Goal: Transaction & Acquisition: Subscribe to service/newsletter

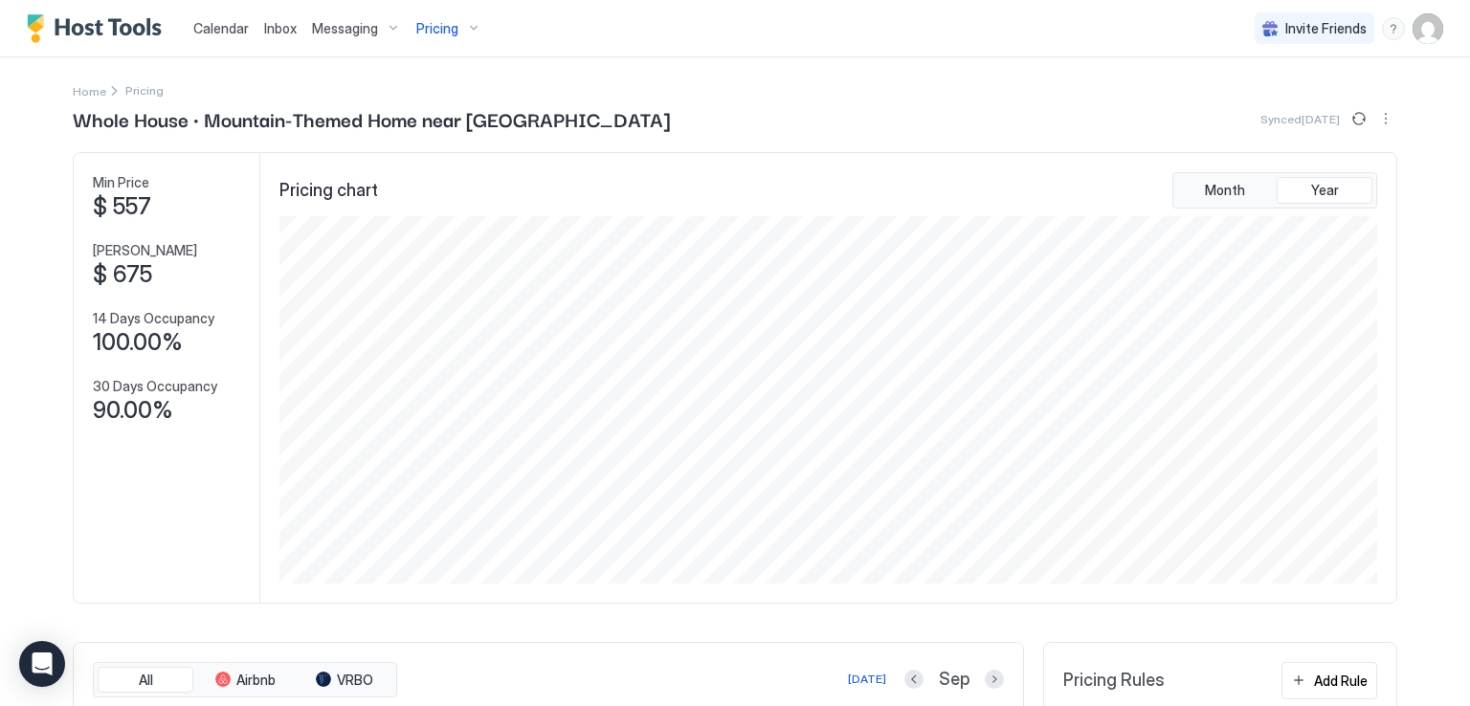
scroll to position [367, 1102]
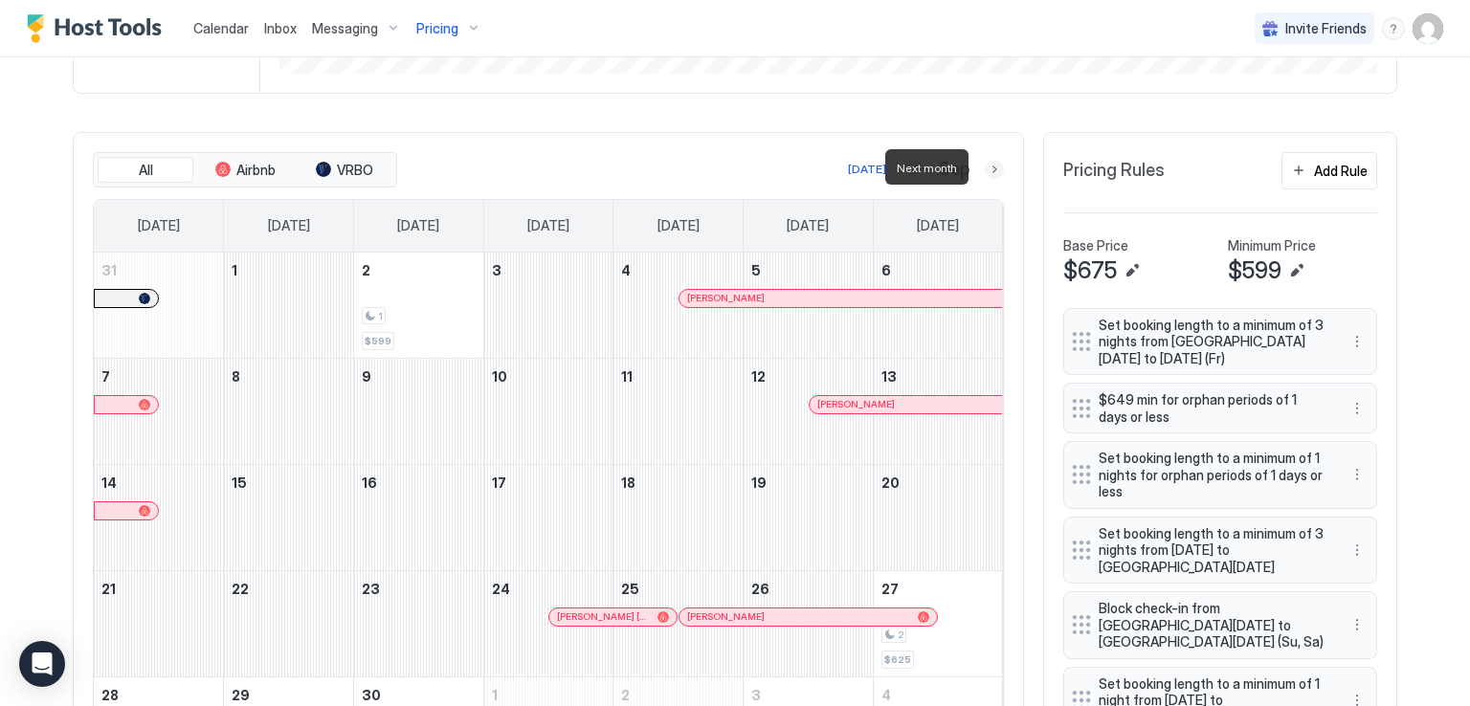
click at [985, 162] on button "Next month" at bounding box center [994, 169] width 19 height 19
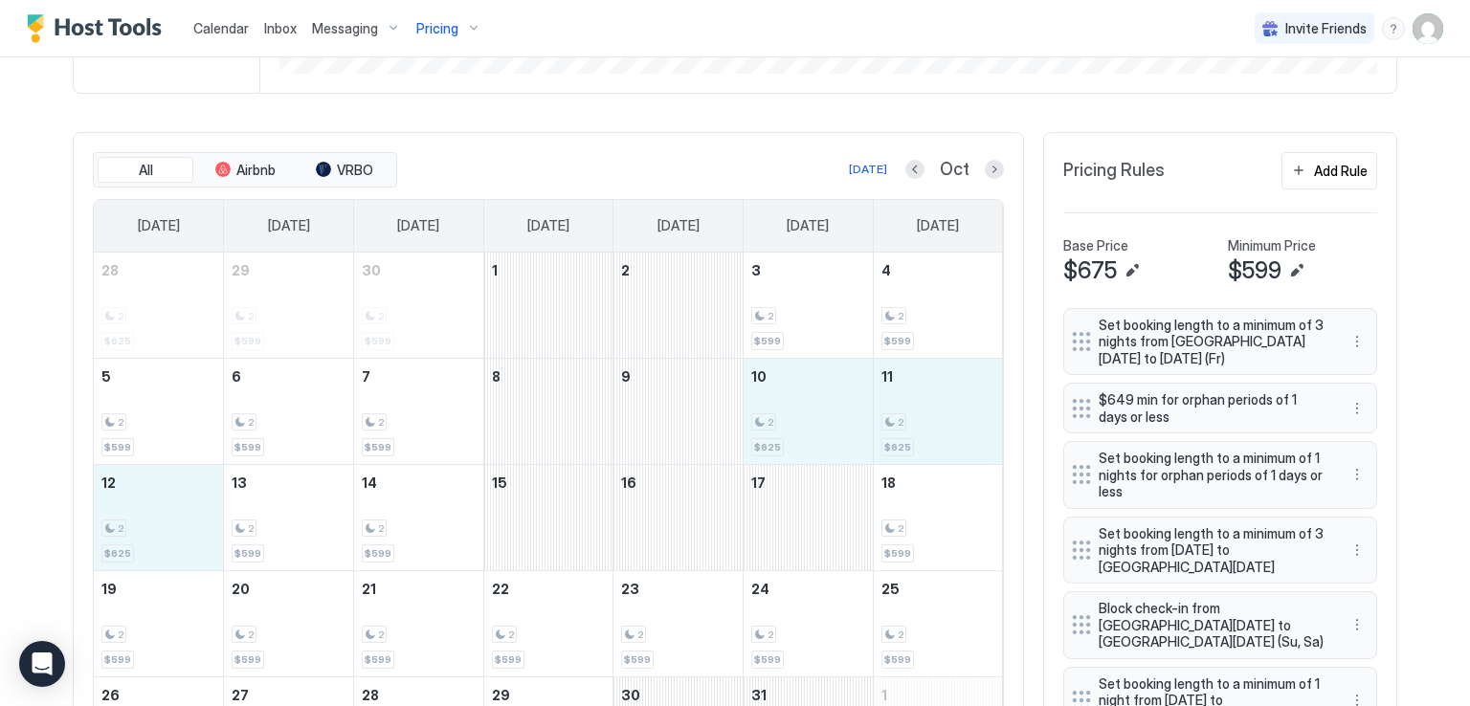
drag, startPoint x: 807, startPoint y: 403, endPoint x: 179, endPoint y: 522, distance: 638.9
click at [179, 522] on tbody "28 2 $625 29 2 $599 30 2 $599 1 2 3 2 $599 4 2 $599 5 2 $599 6 2 $599 7 2 $599 …" at bounding box center [548, 518] width 909 height 530
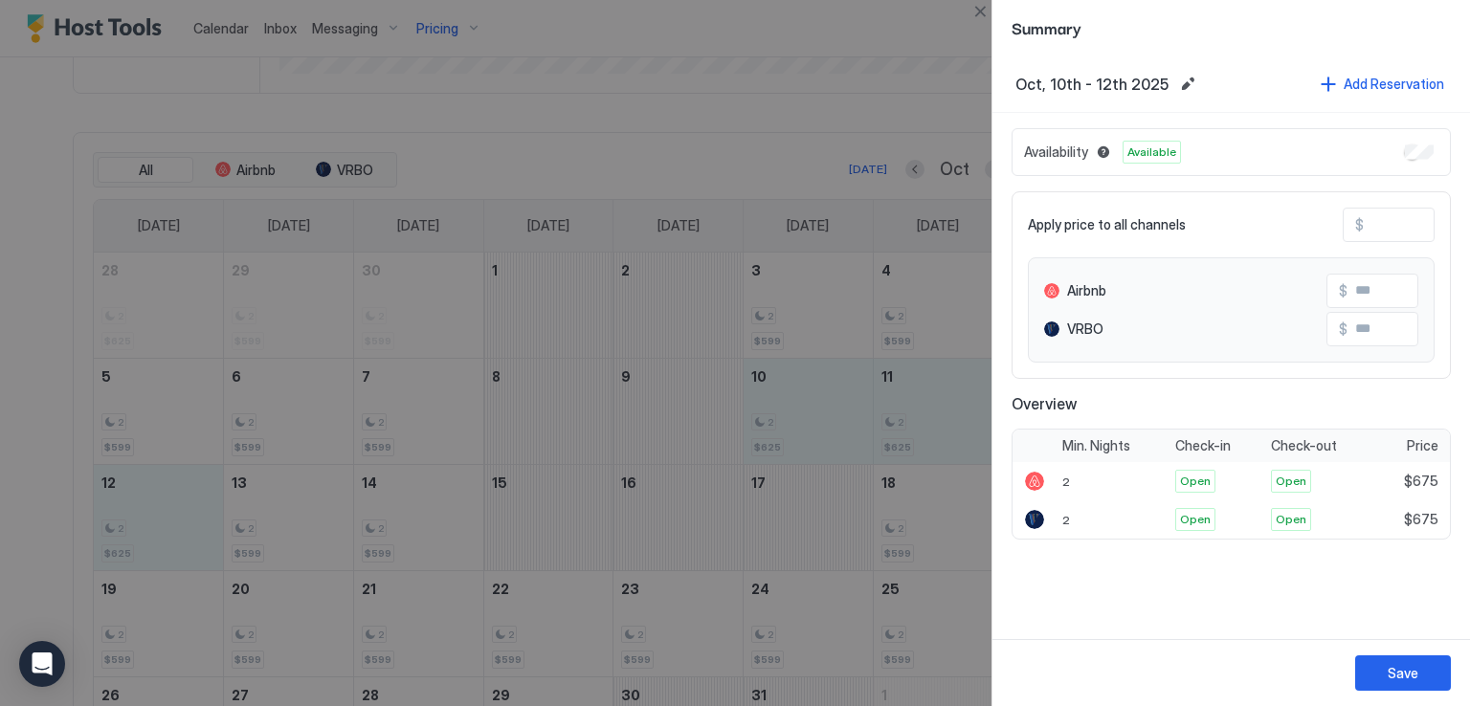
type input "***"
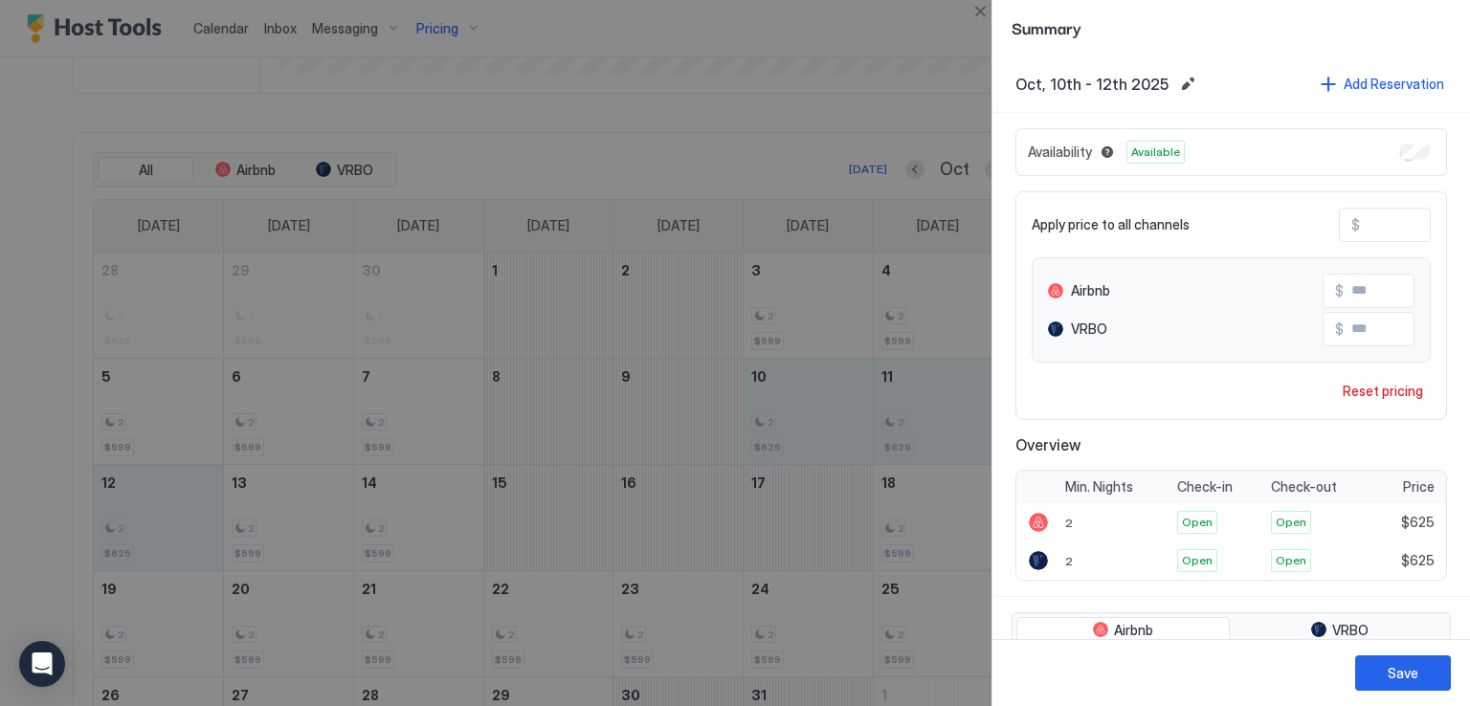
click at [1378, 234] on input "***" at bounding box center [1436, 225] width 153 height 33
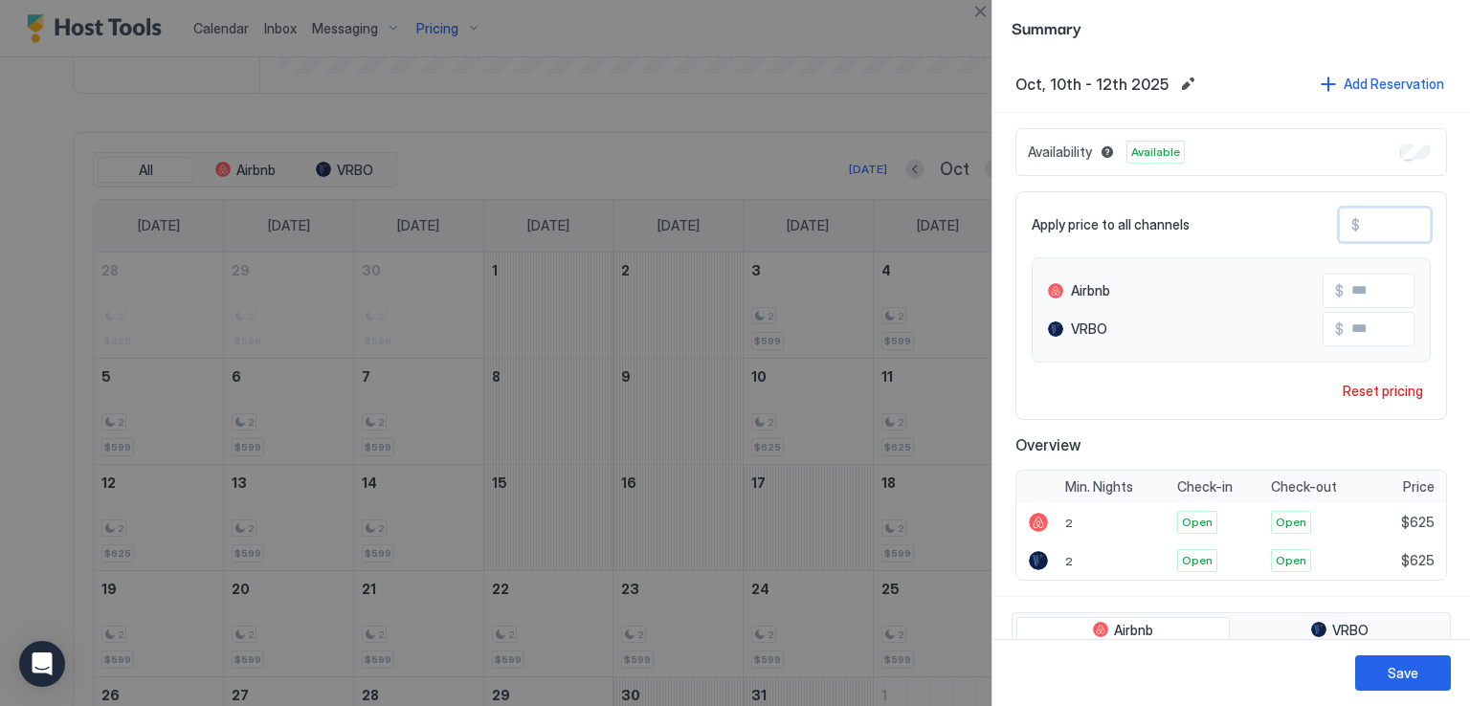
type input "**"
type input "*"
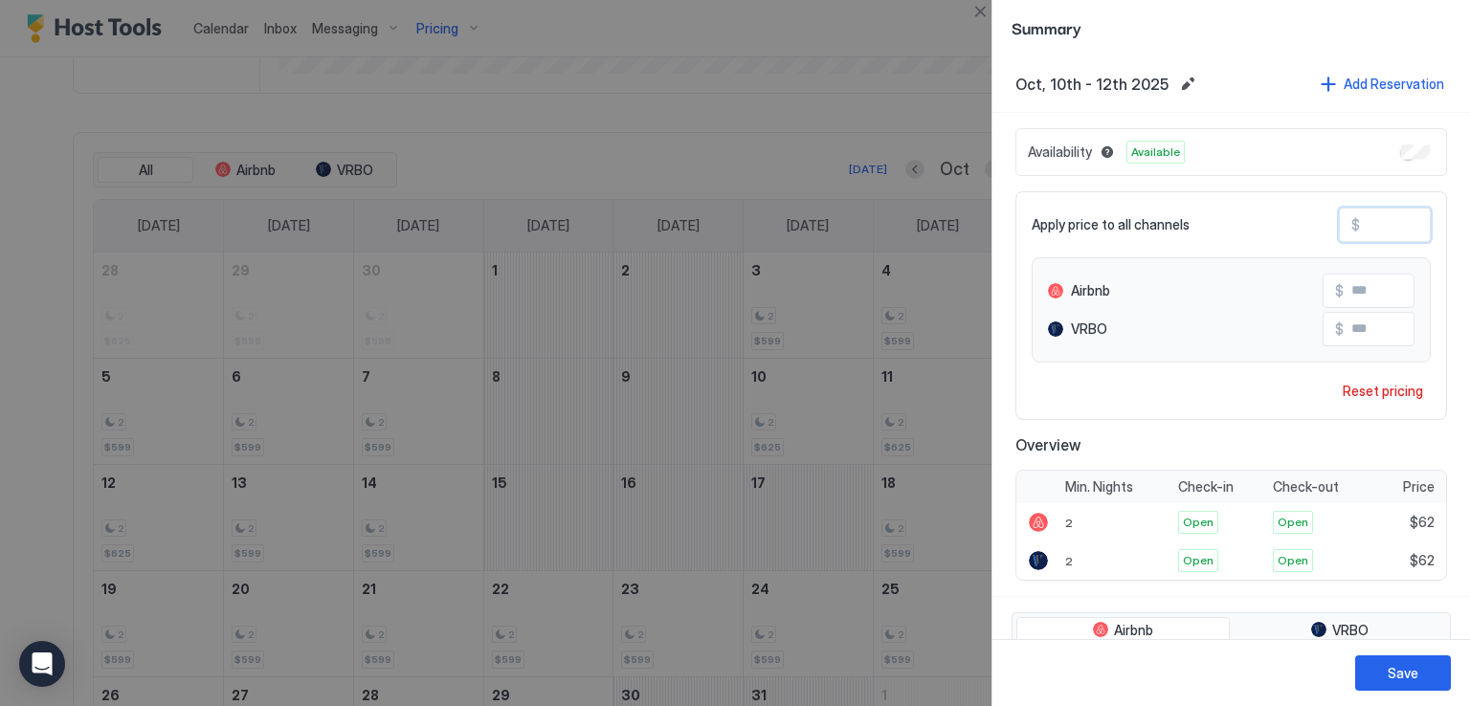
type input "*"
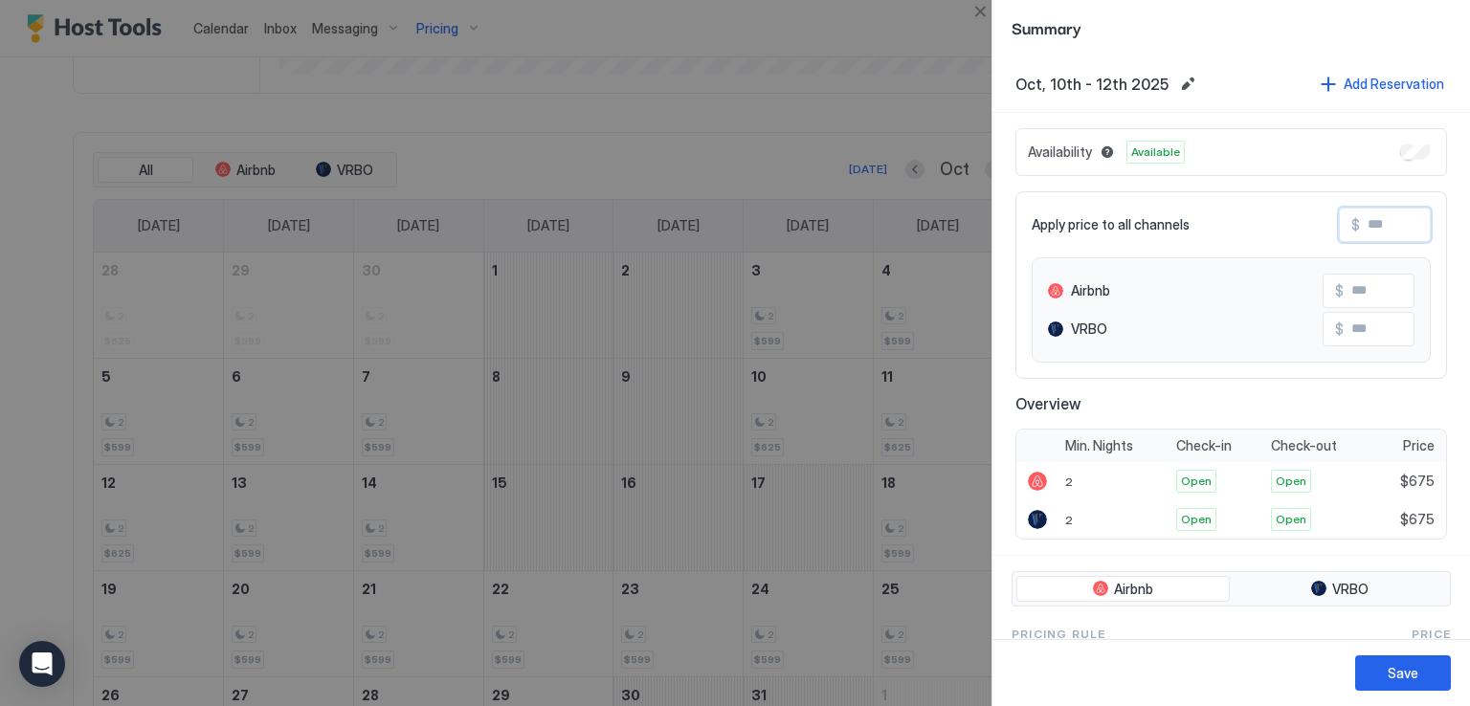
type input "*"
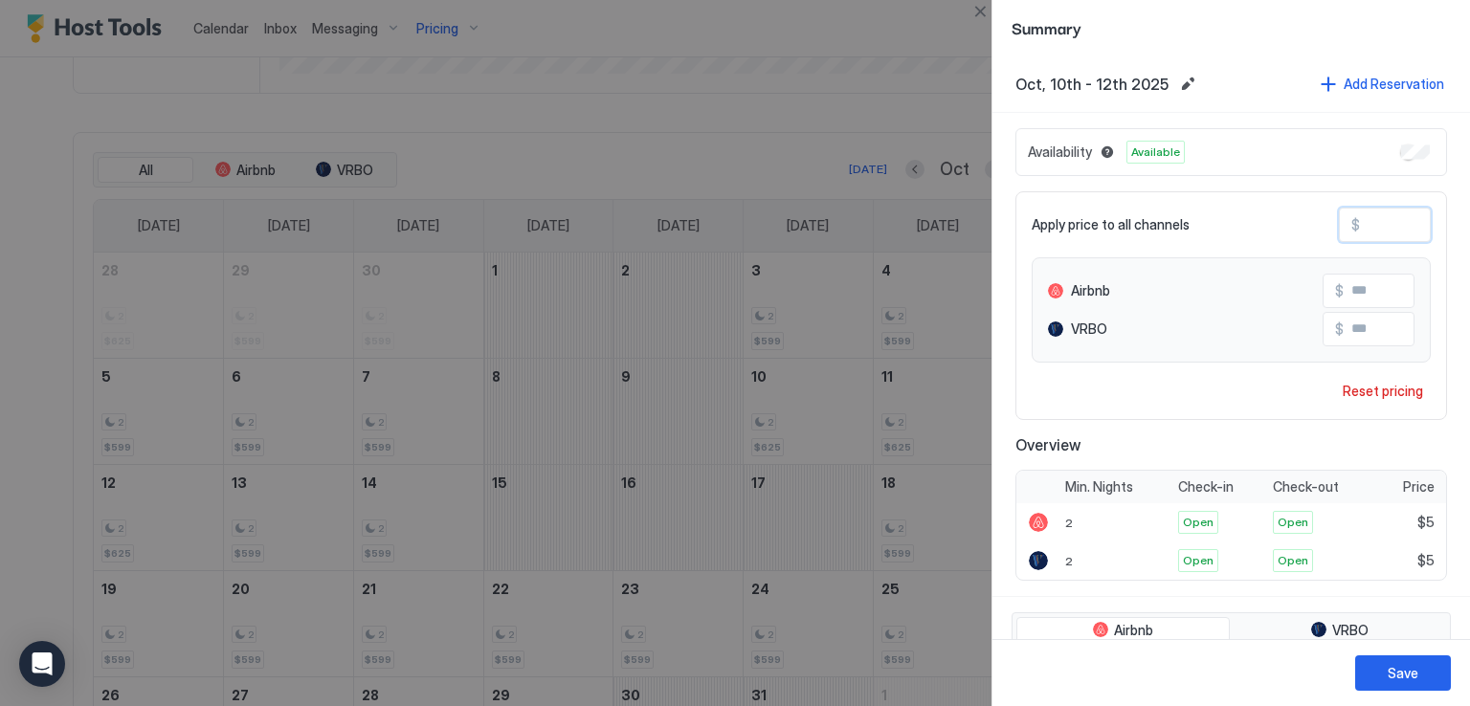
type input "**"
type input "***"
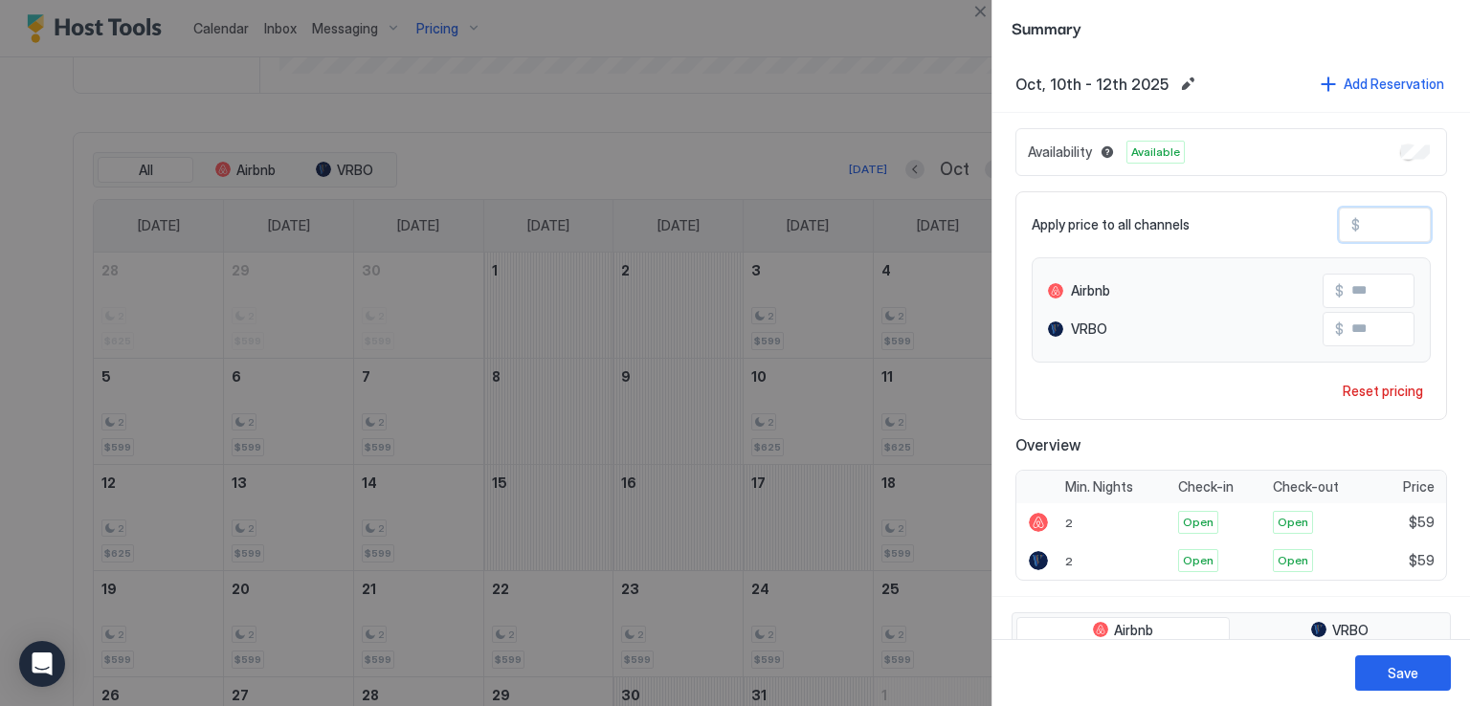
type input "***"
click at [1397, 670] on div "Save" at bounding box center [1403, 673] width 31 height 20
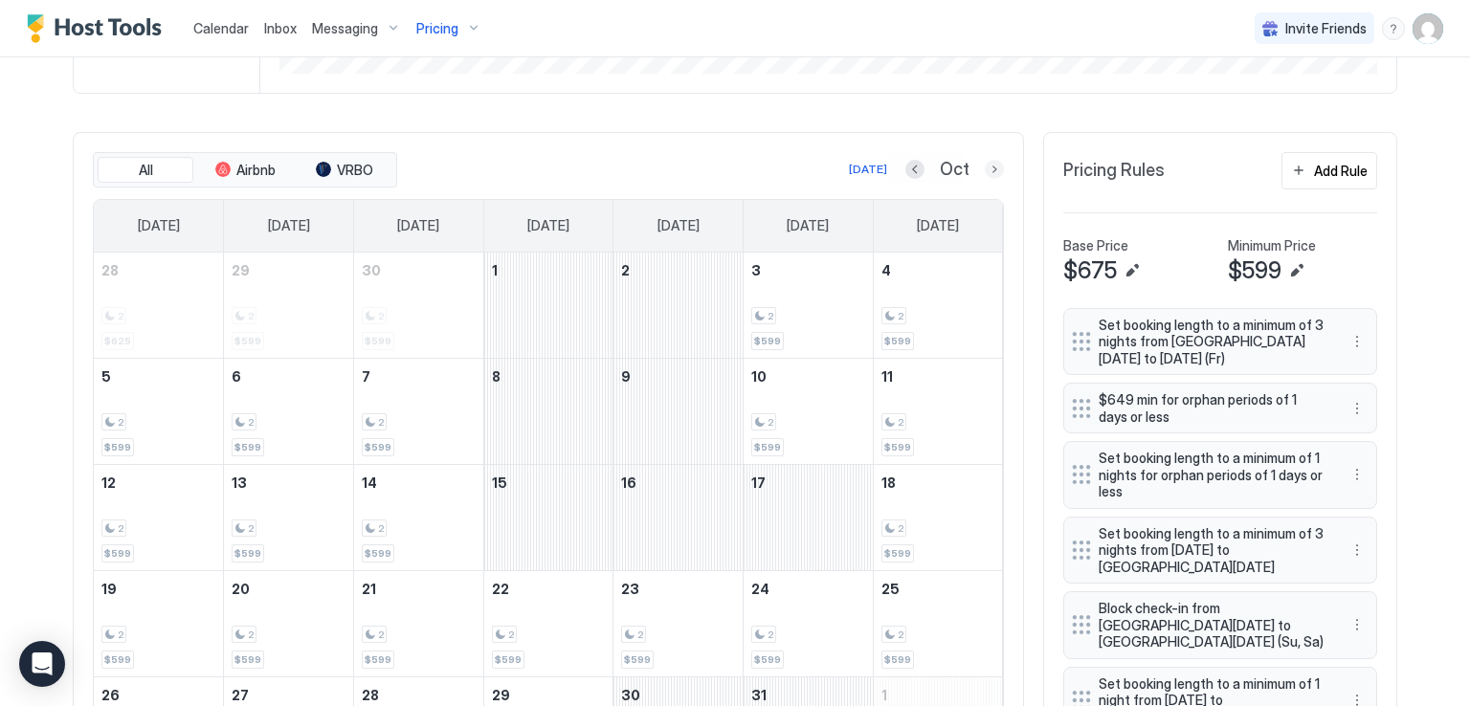
click at [989, 162] on button "Next month" at bounding box center [994, 169] width 19 height 19
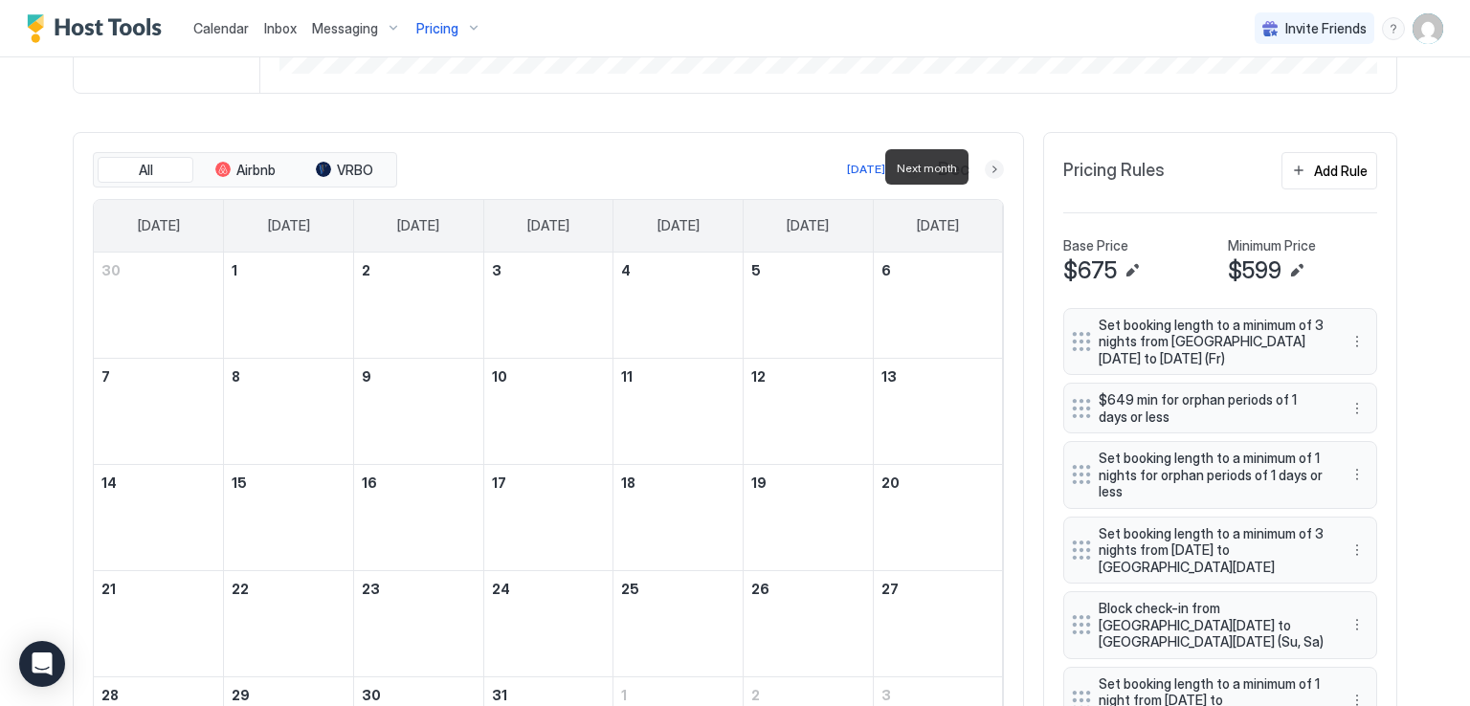
click at [989, 162] on button "Next month" at bounding box center [994, 169] width 19 height 19
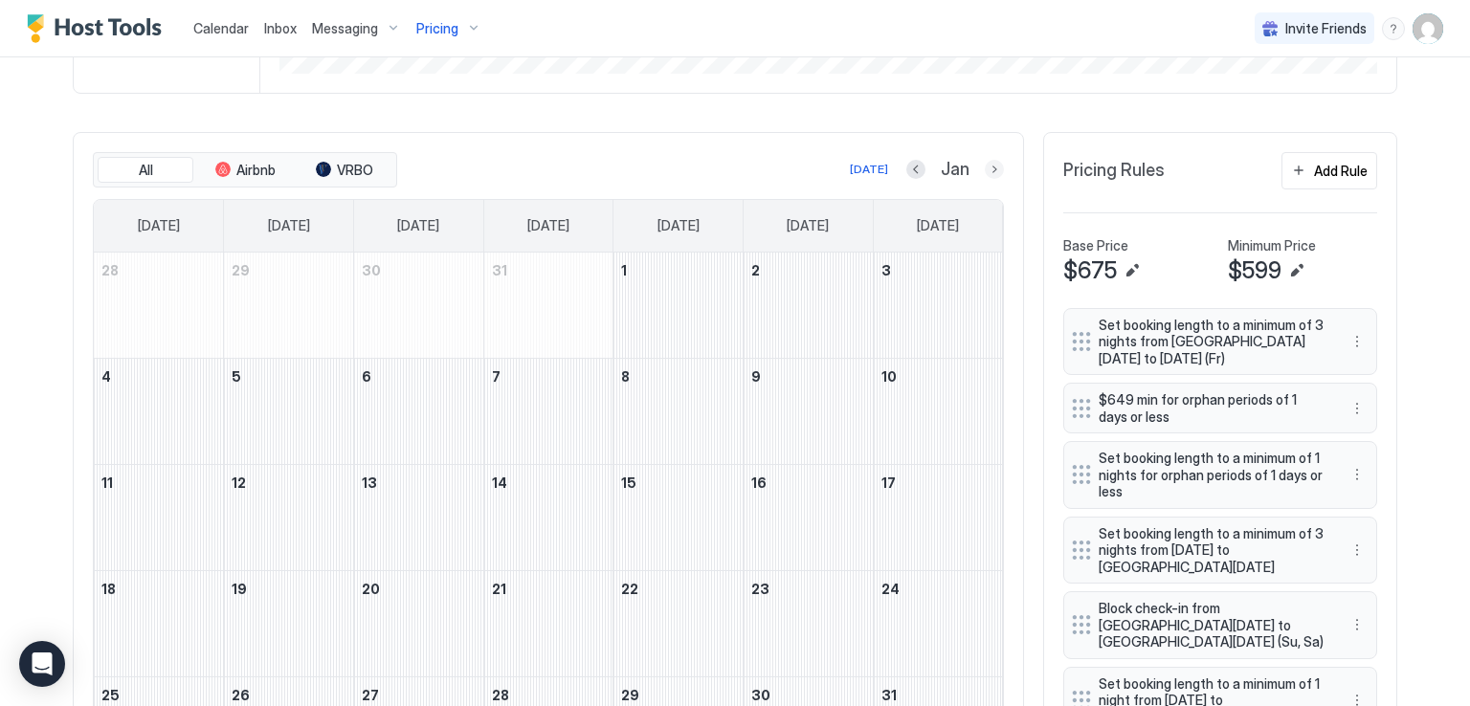
click at [985, 168] on button "Next month" at bounding box center [994, 169] width 19 height 19
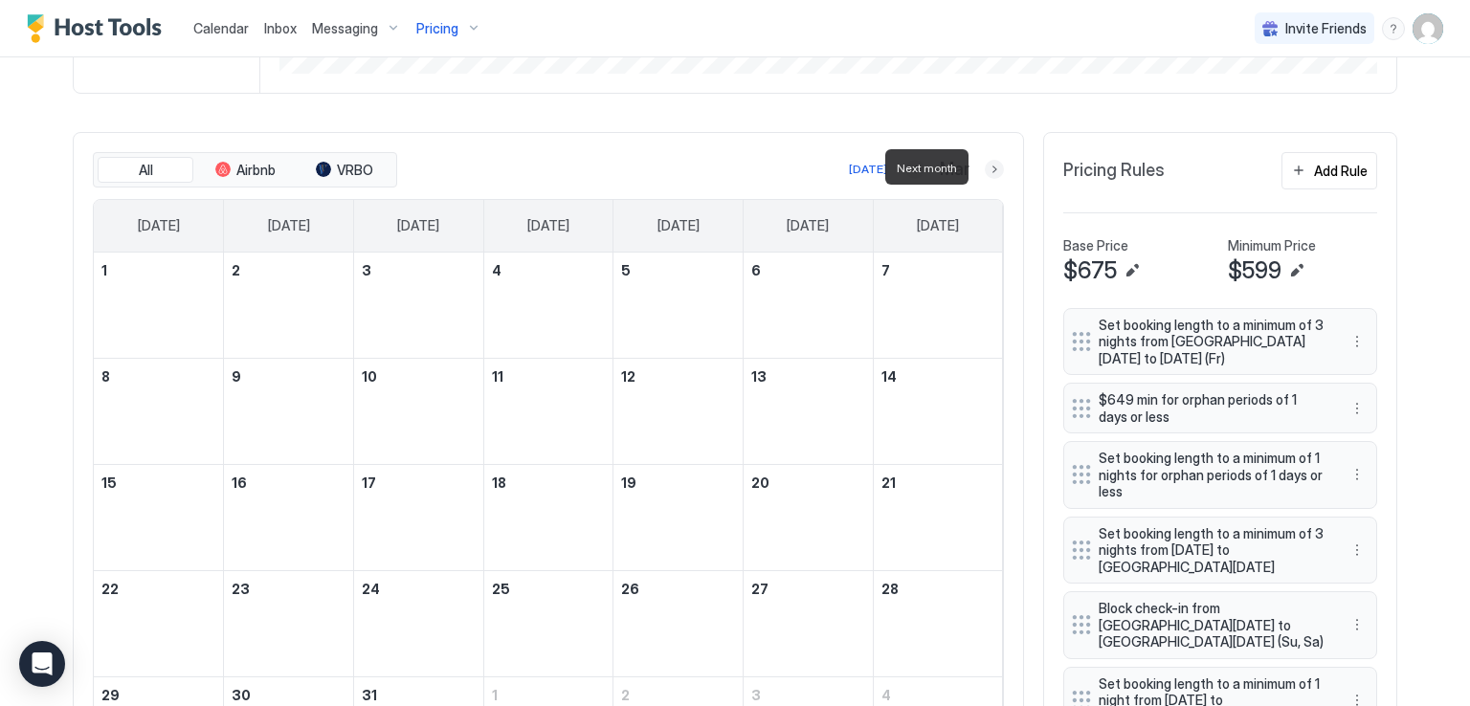
click at [985, 168] on button "Next month" at bounding box center [994, 169] width 19 height 19
click at [987, 169] on button "Next month" at bounding box center [994, 169] width 19 height 19
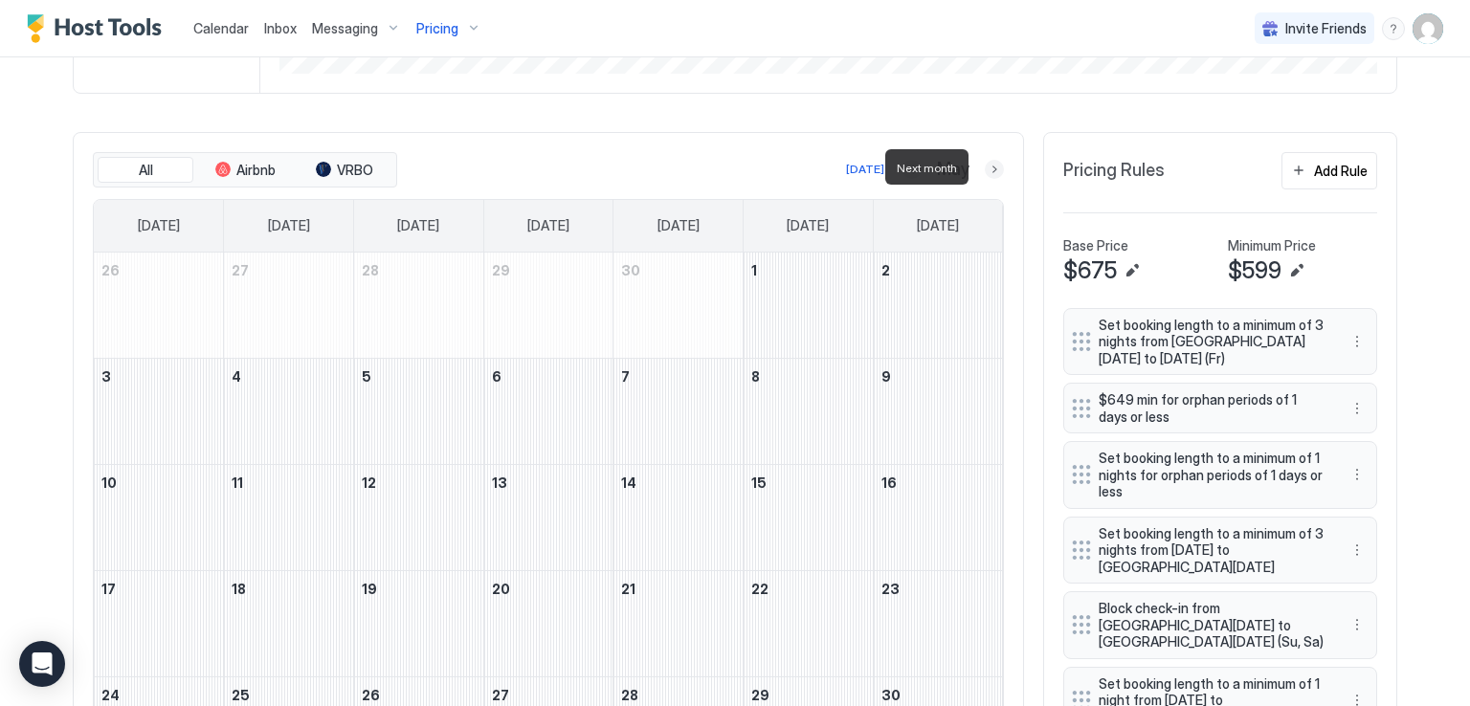
click at [987, 169] on button "Next month" at bounding box center [994, 169] width 19 height 19
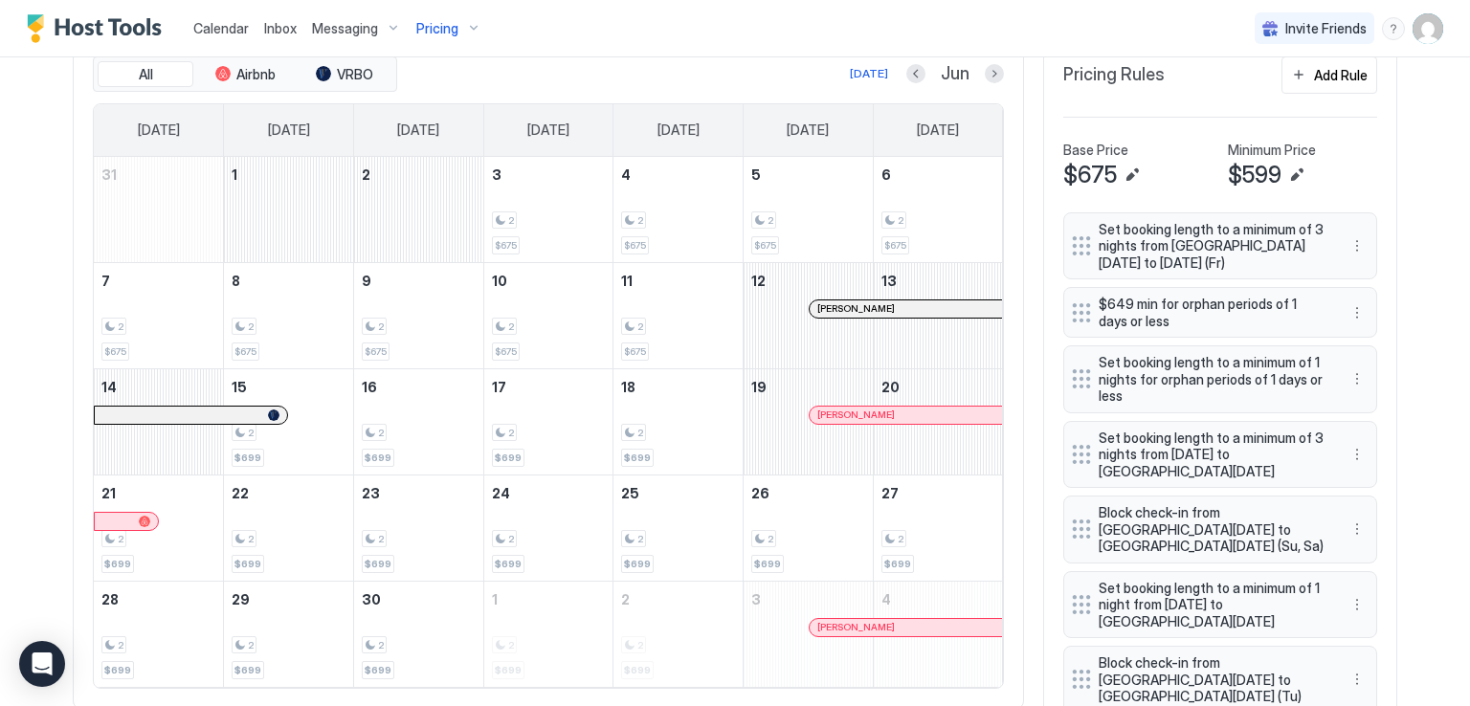
scroll to position [605, 0]
click at [989, 78] on button "Next month" at bounding box center [994, 74] width 19 height 19
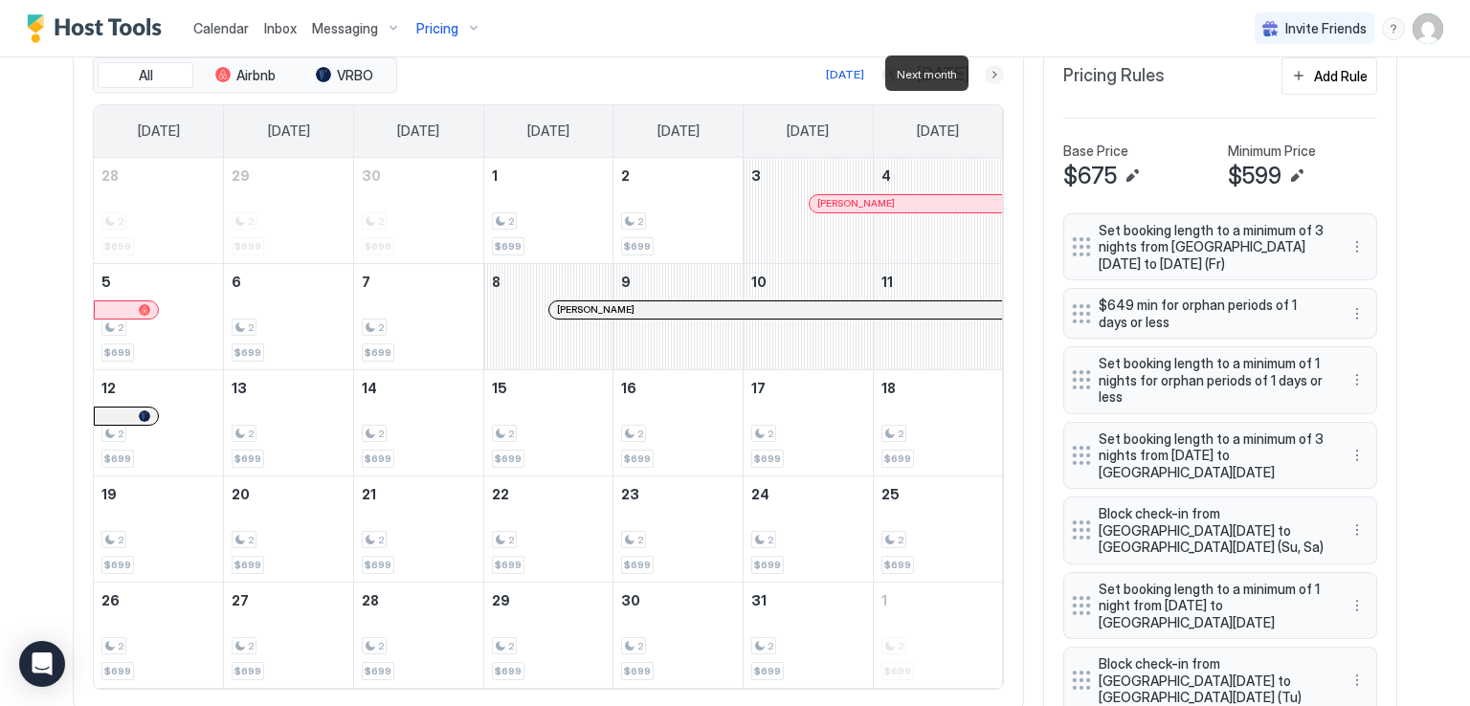
click at [989, 78] on button "Next month" at bounding box center [994, 74] width 19 height 19
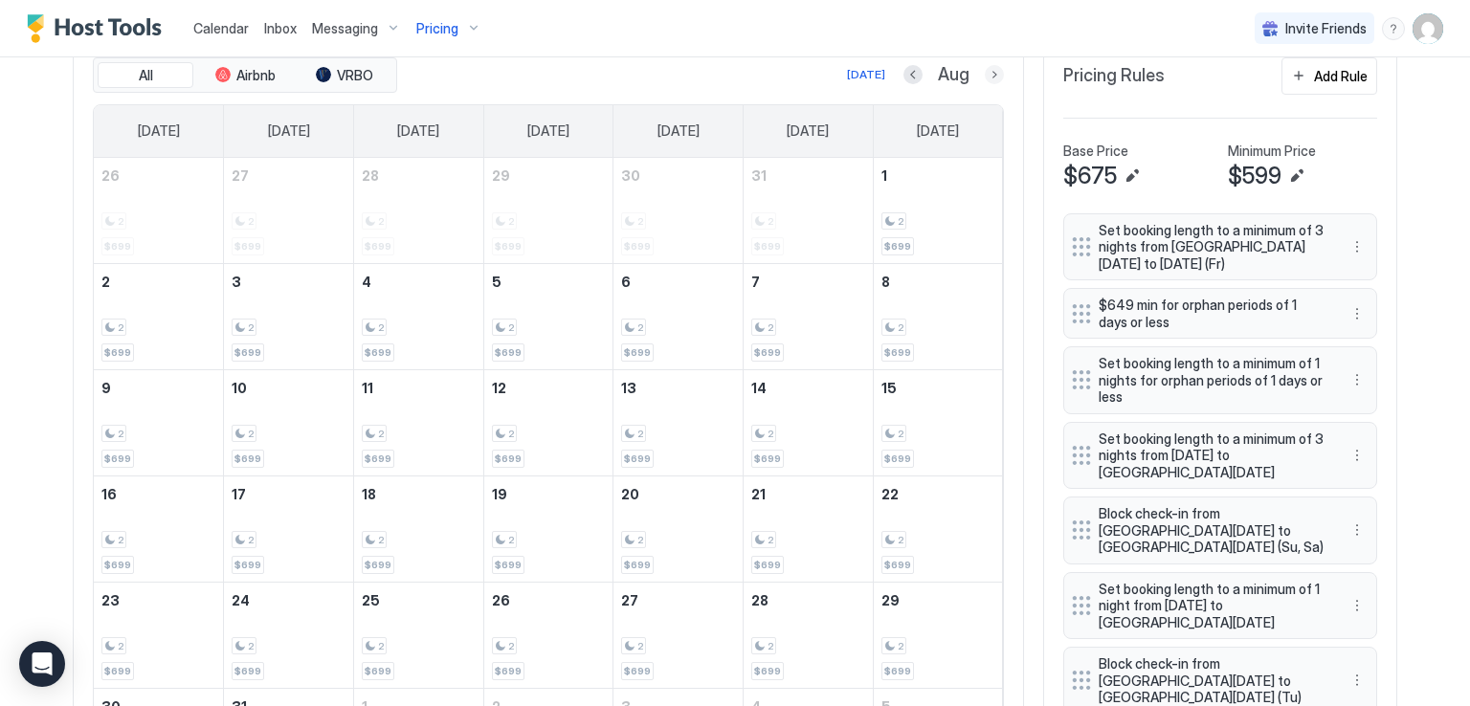
click at [987, 76] on button "Next month" at bounding box center [994, 74] width 19 height 19
click at [989, 72] on button "Next month" at bounding box center [994, 74] width 19 height 19
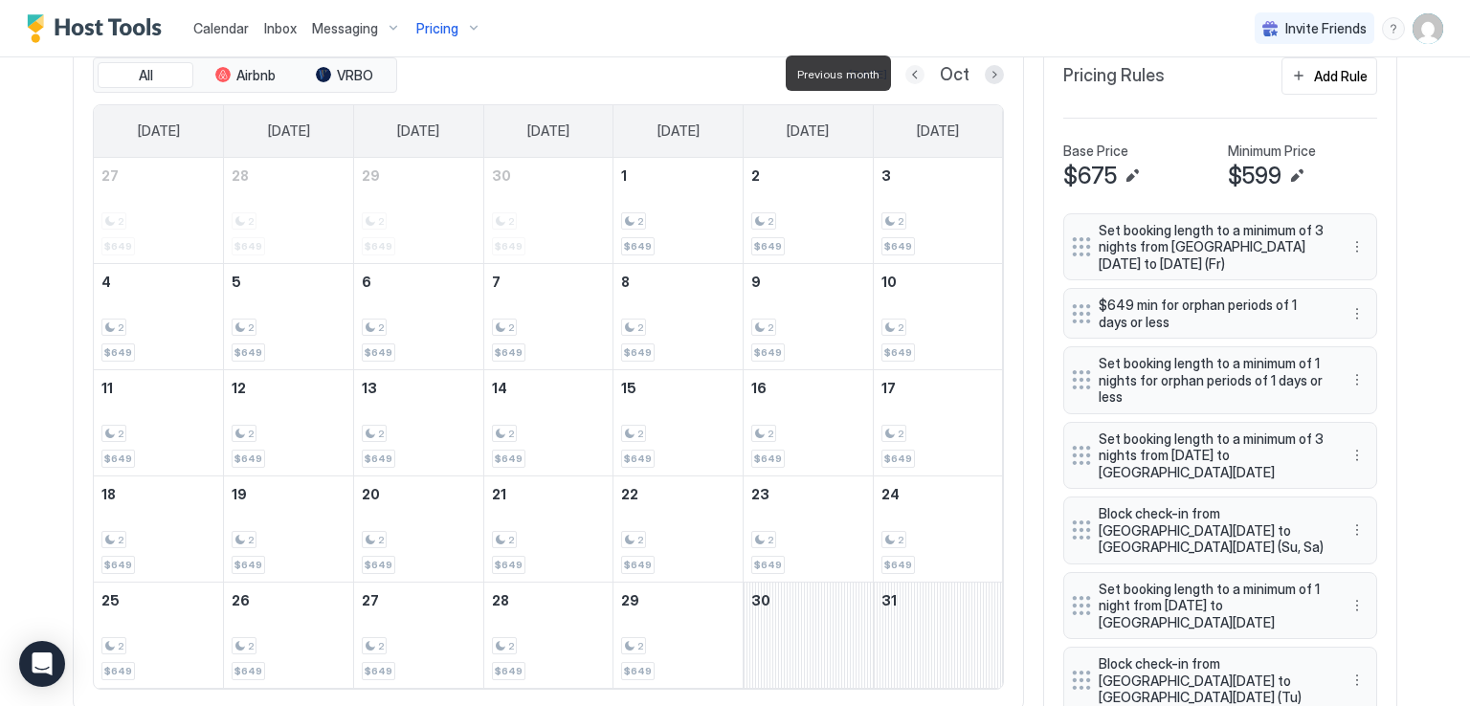
click at [911, 72] on button "Previous month" at bounding box center [914, 74] width 19 height 19
click at [911, 72] on button "Previous month" at bounding box center [912, 74] width 19 height 19
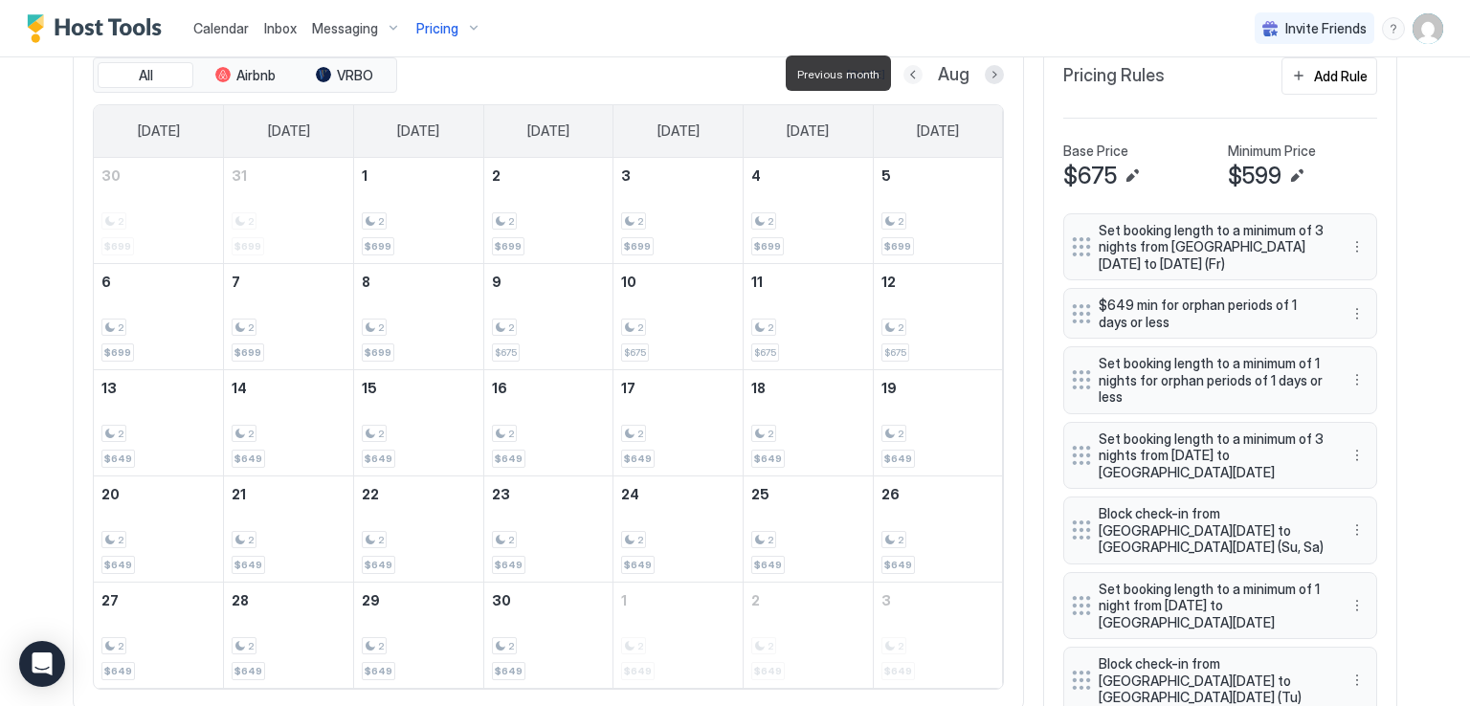
click at [911, 72] on button "Previous month" at bounding box center [912, 74] width 19 height 19
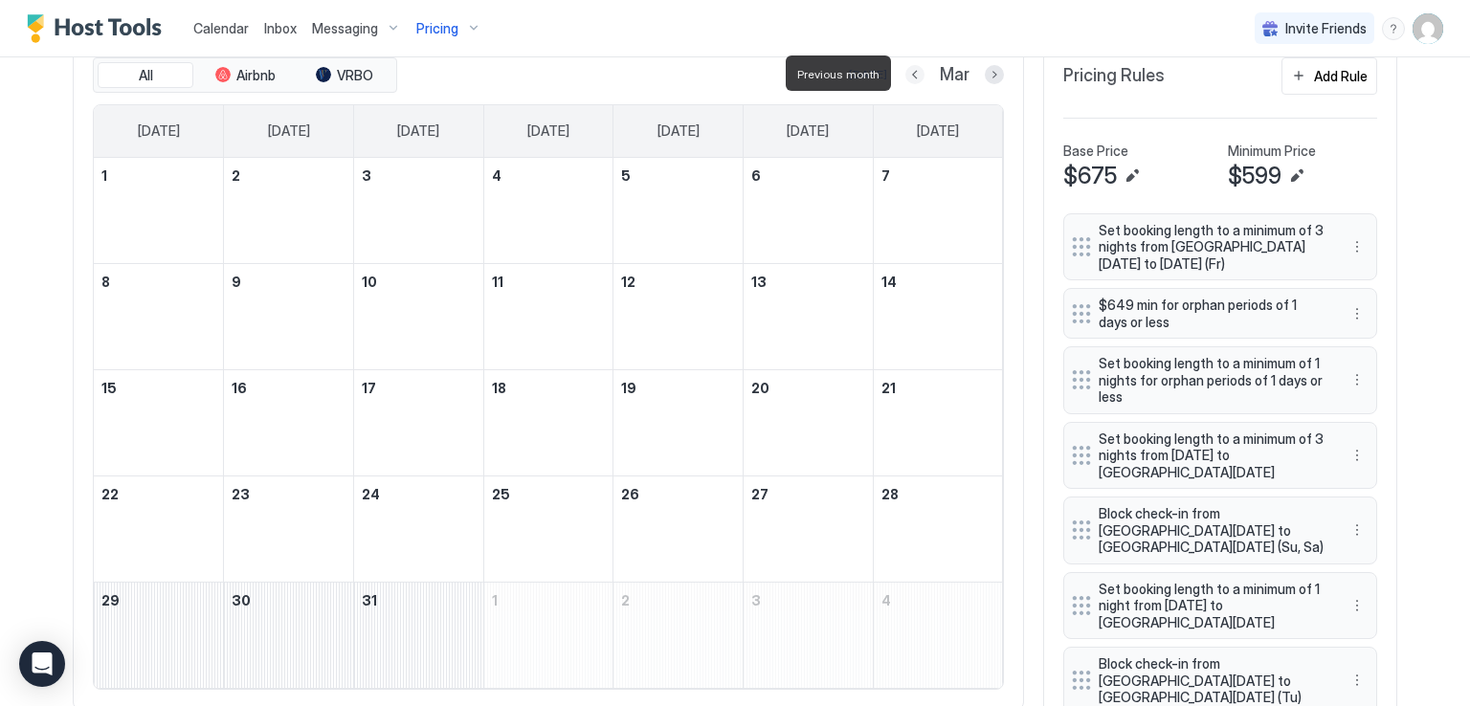
click at [911, 72] on button "Previous month" at bounding box center [914, 74] width 19 height 19
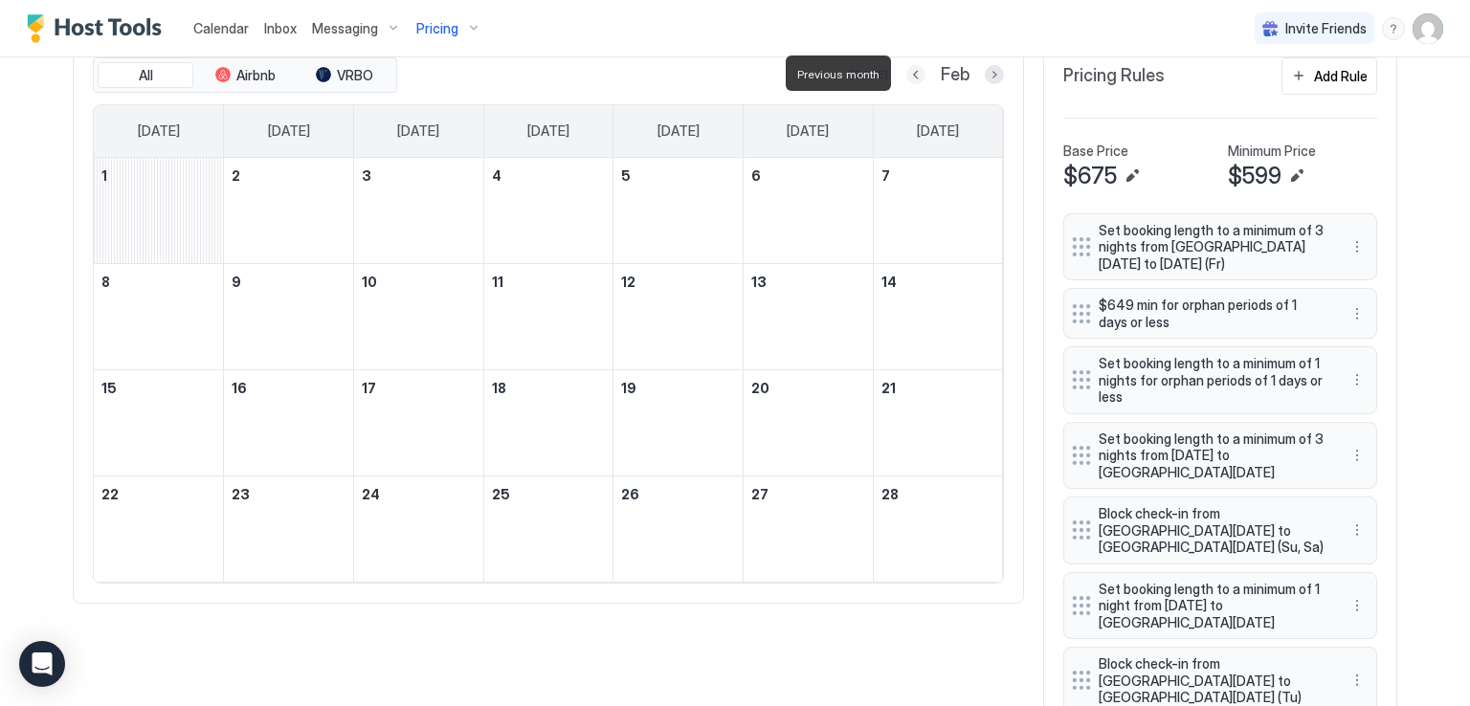
click at [911, 72] on button "Previous month" at bounding box center [915, 74] width 19 height 19
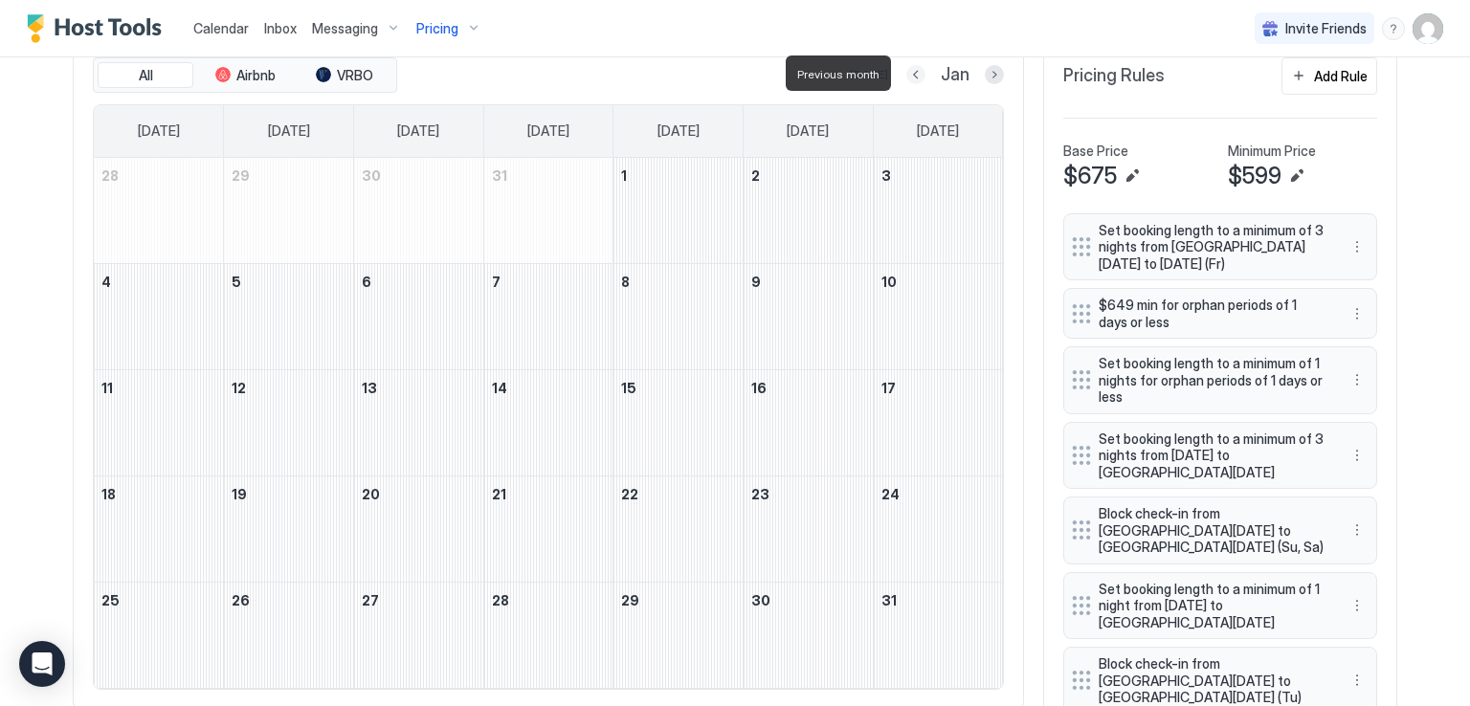
click at [911, 72] on button "Previous month" at bounding box center [915, 74] width 19 height 19
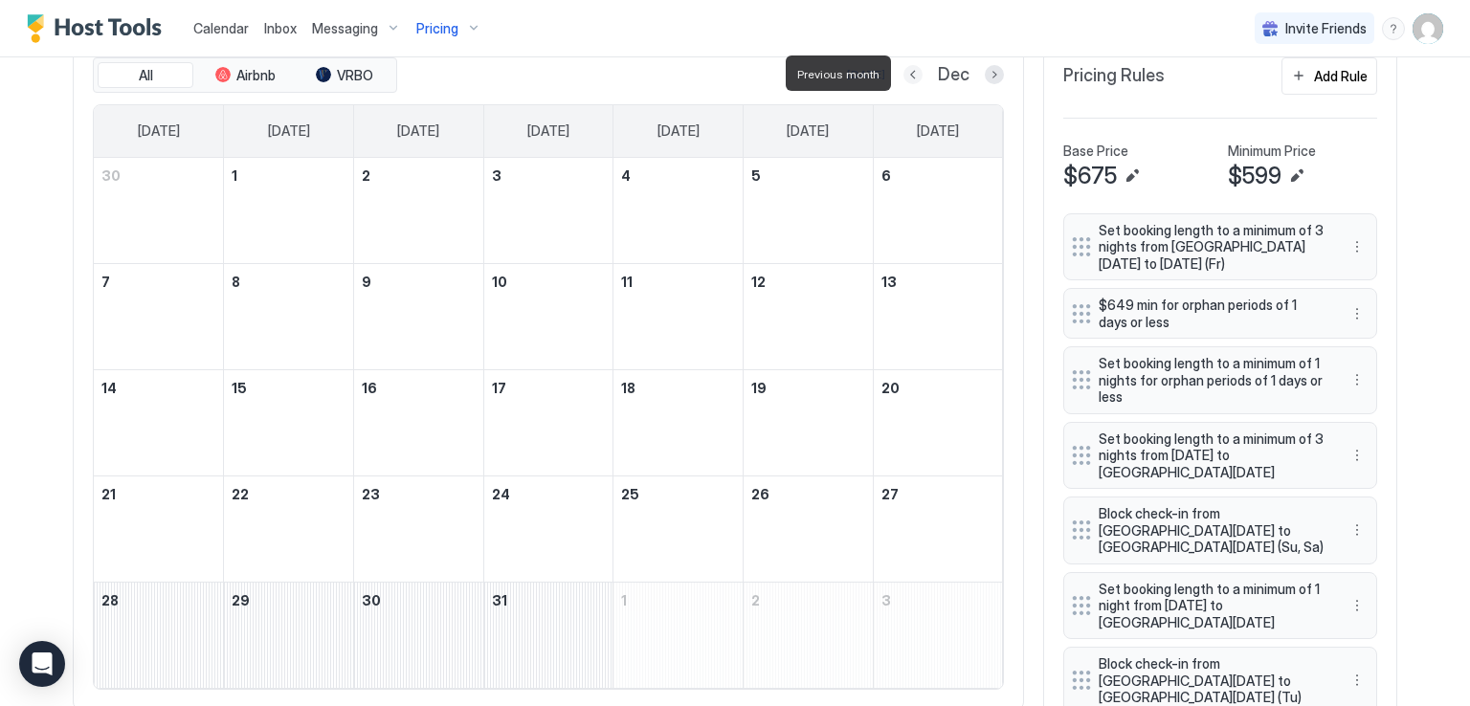
click at [911, 72] on button "Previous month" at bounding box center [912, 74] width 19 height 19
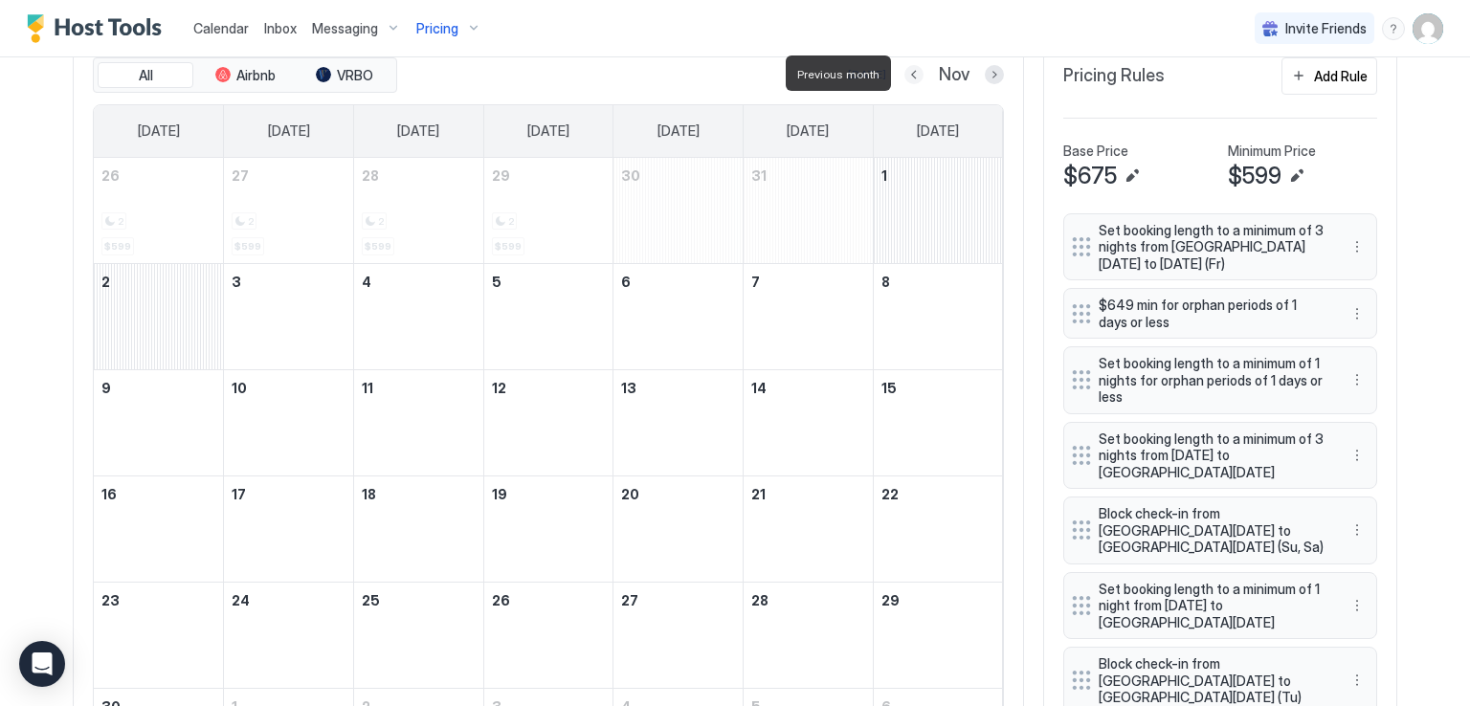
click at [911, 72] on button "Previous month" at bounding box center [913, 74] width 19 height 19
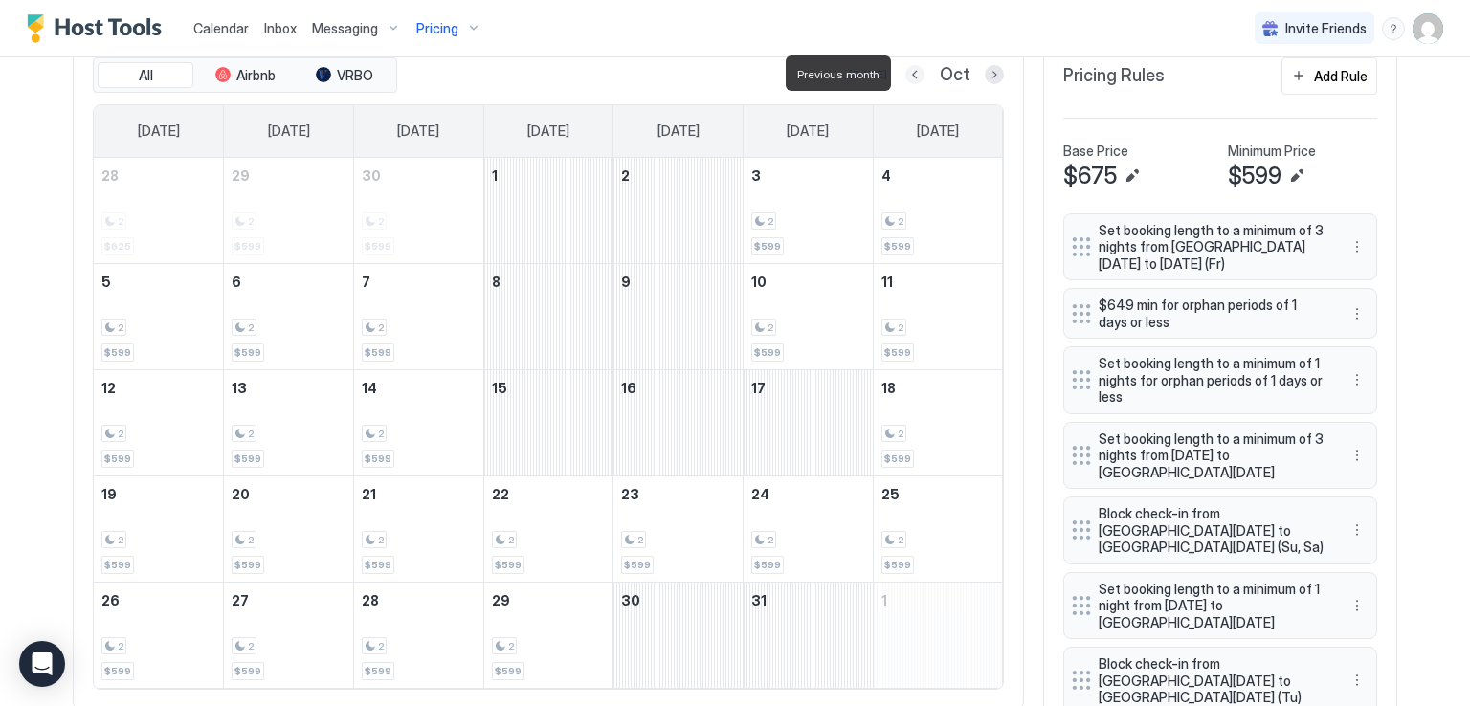
click at [911, 72] on button "Previous month" at bounding box center [914, 74] width 19 height 19
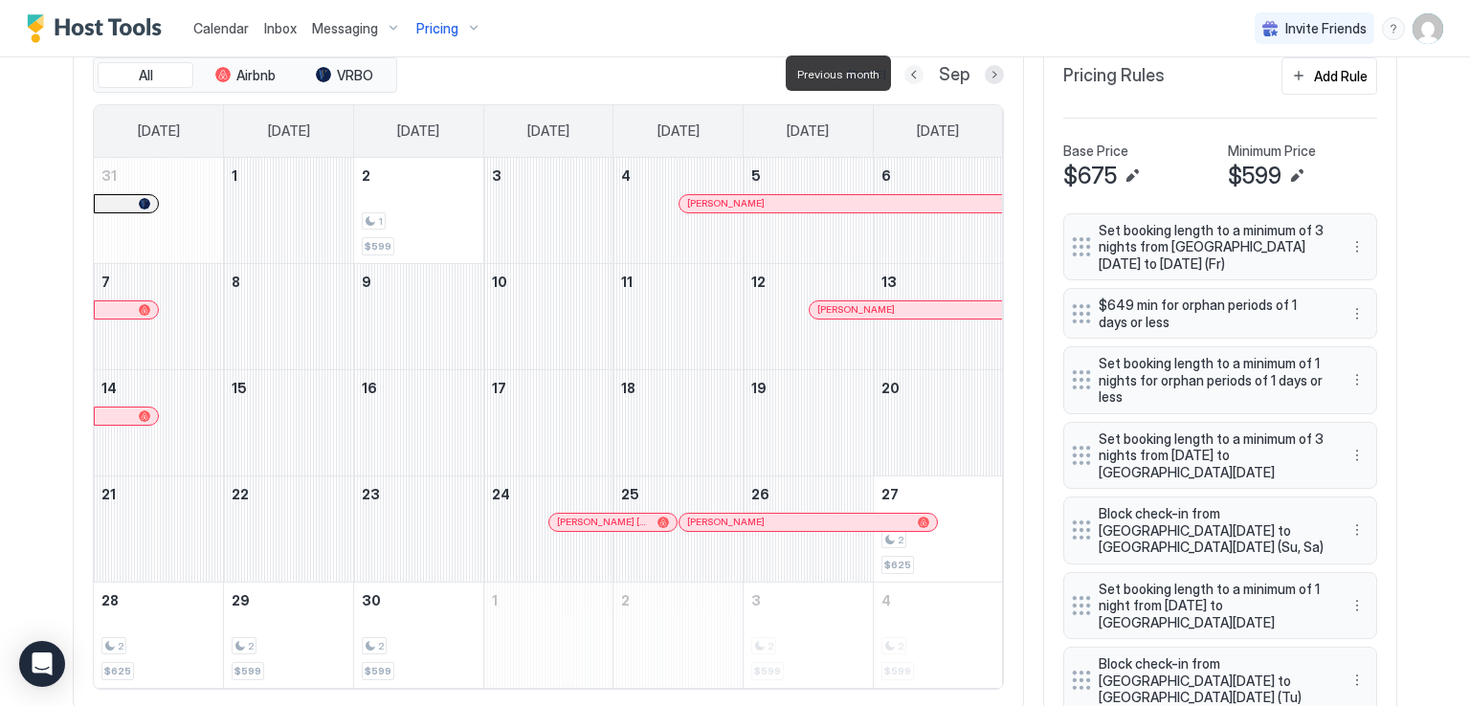
click at [911, 72] on button "Previous month" at bounding box center [913, 74] width 19 height 19
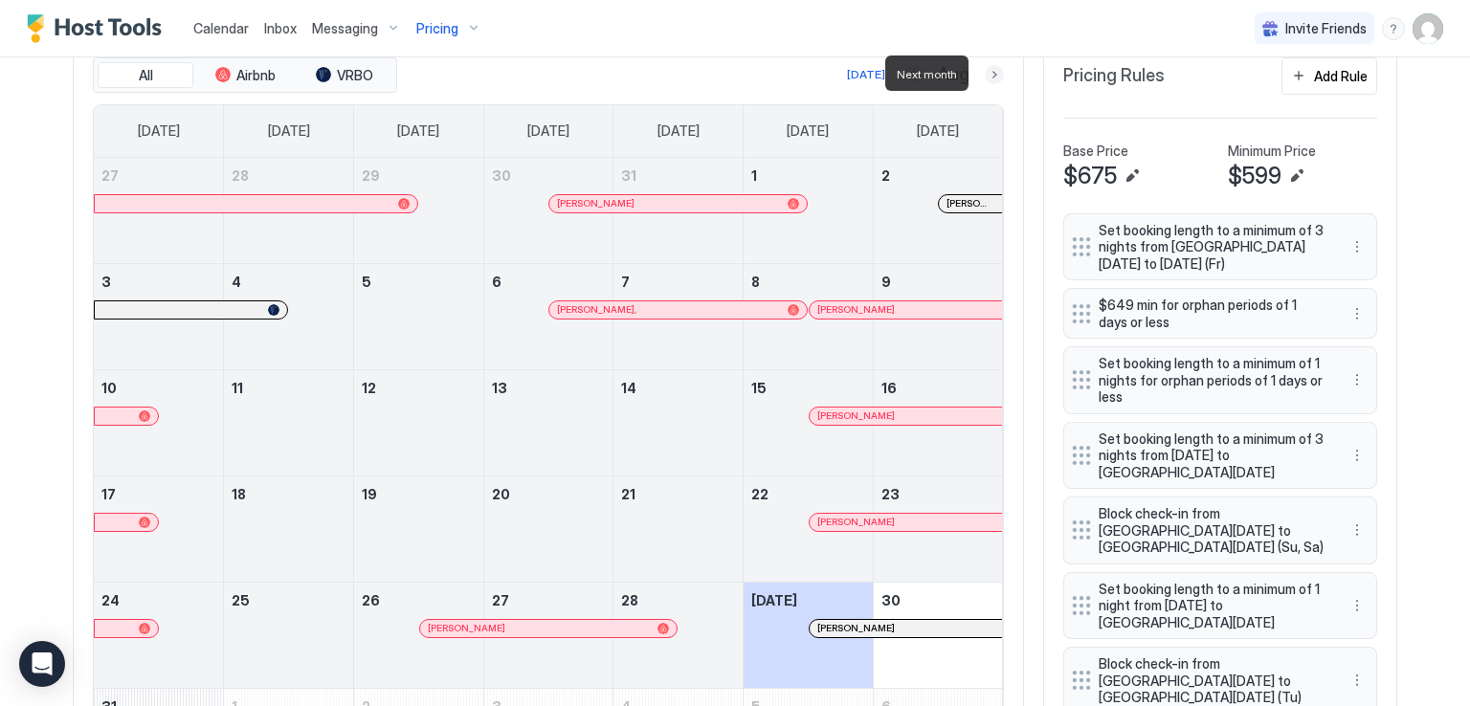
click at [986, 73] on button "Next month" at bounding box center [994, 74] width 19 height 19
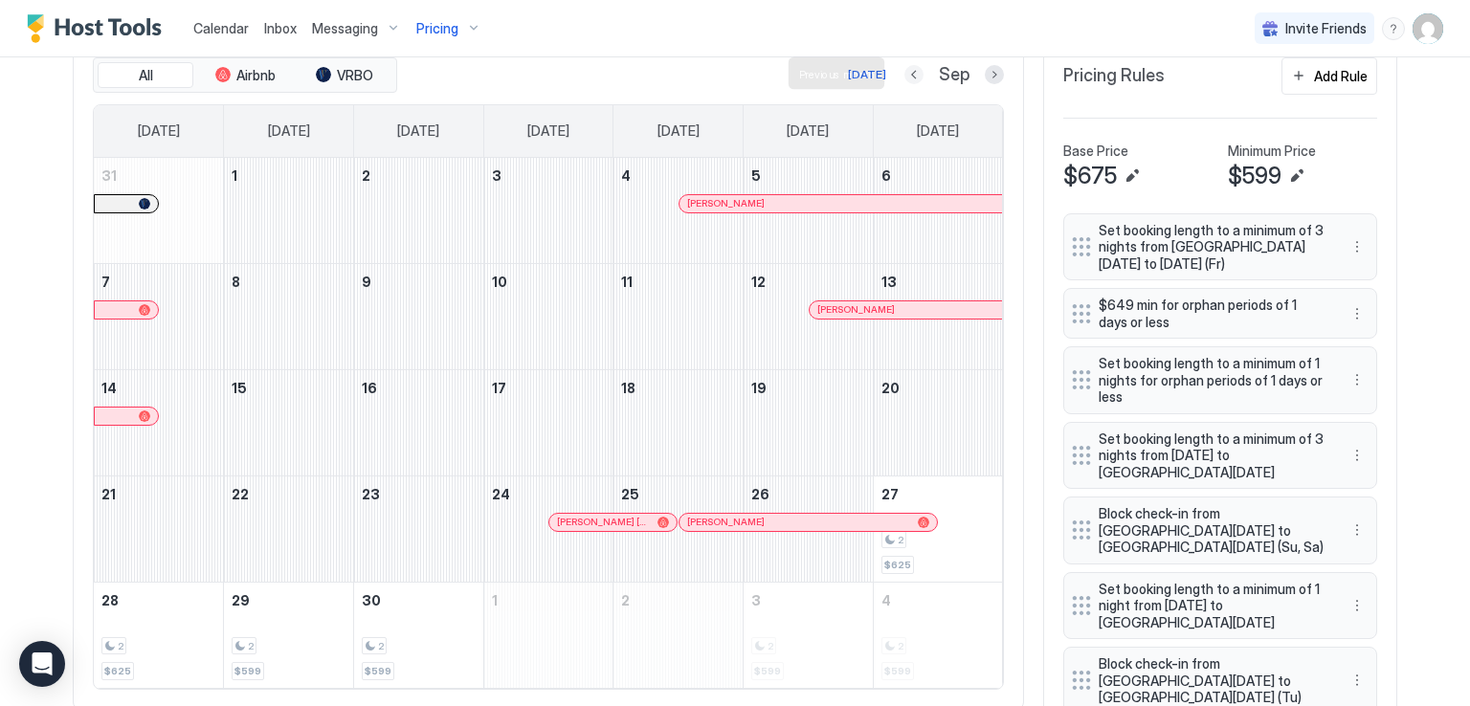
click at [905, 79] on button "Previous month" at bounding box center [913, 74] width 19 height 19
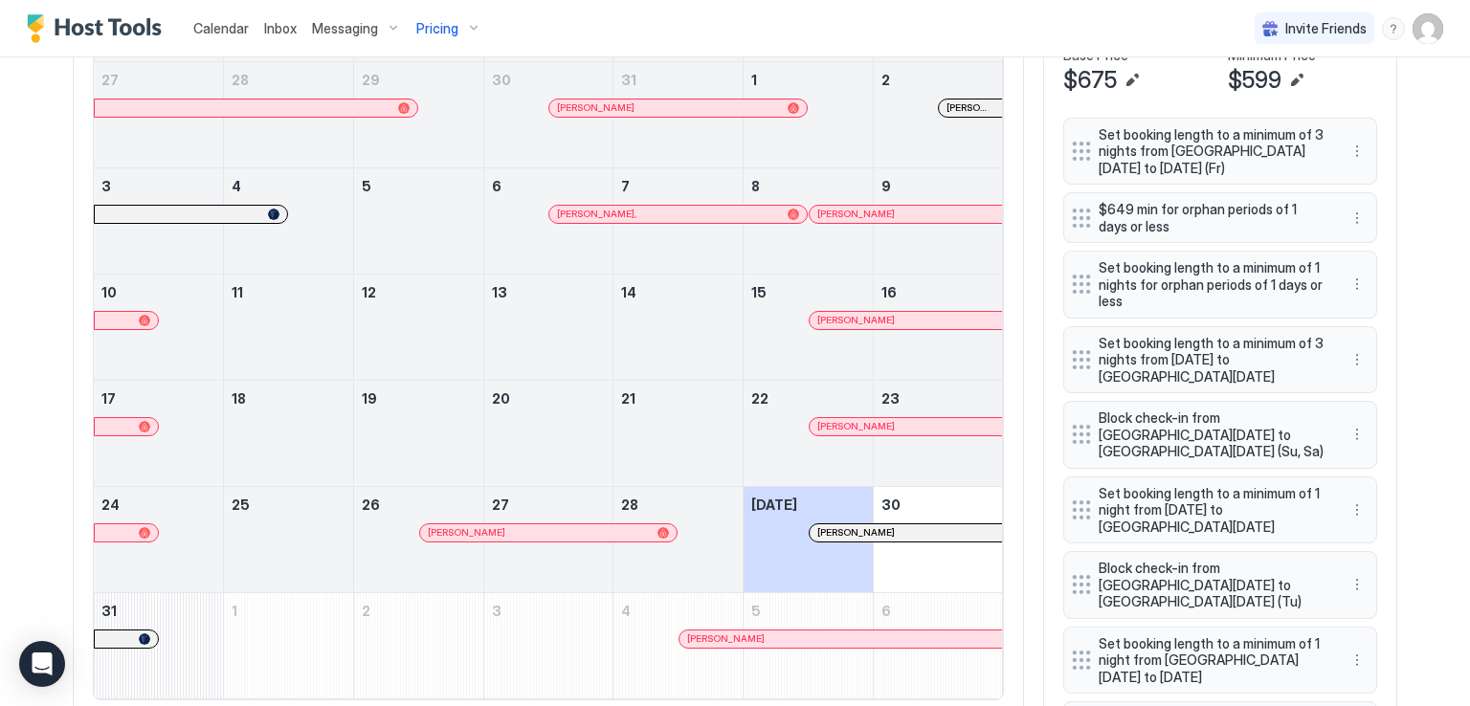
scroll to position [720, 0]
